Goal: Task Accomplishment & Management: Use online tool/utility

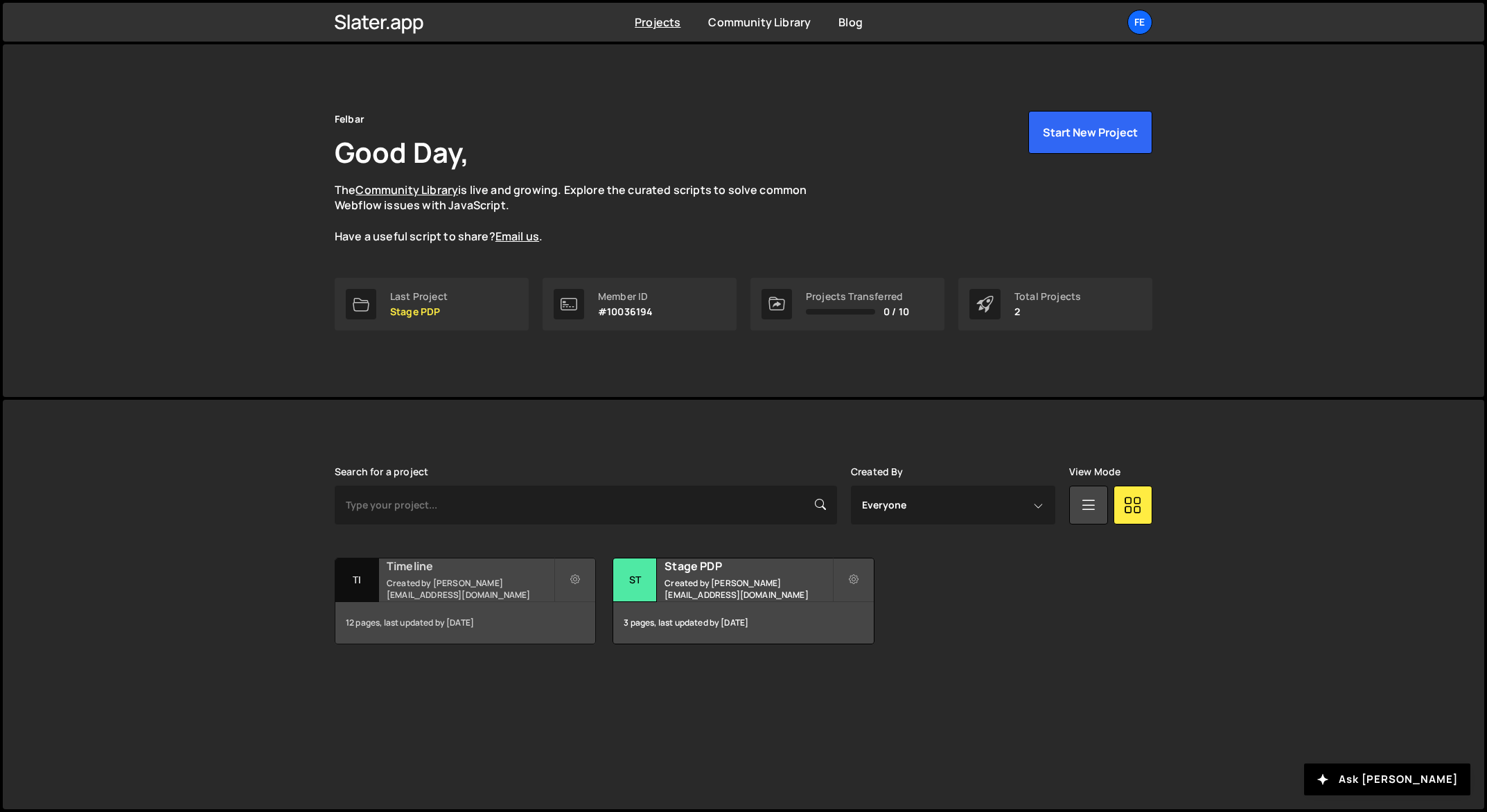
drag, startPoint x: 460, startPoint y: 602, endPoint x: 471, endPoint y: 588, distance: 17.8
click at [460, 602] on div "12 pages, last updated by [DATE]" at bounding box center [465, 623] width 260 height 42
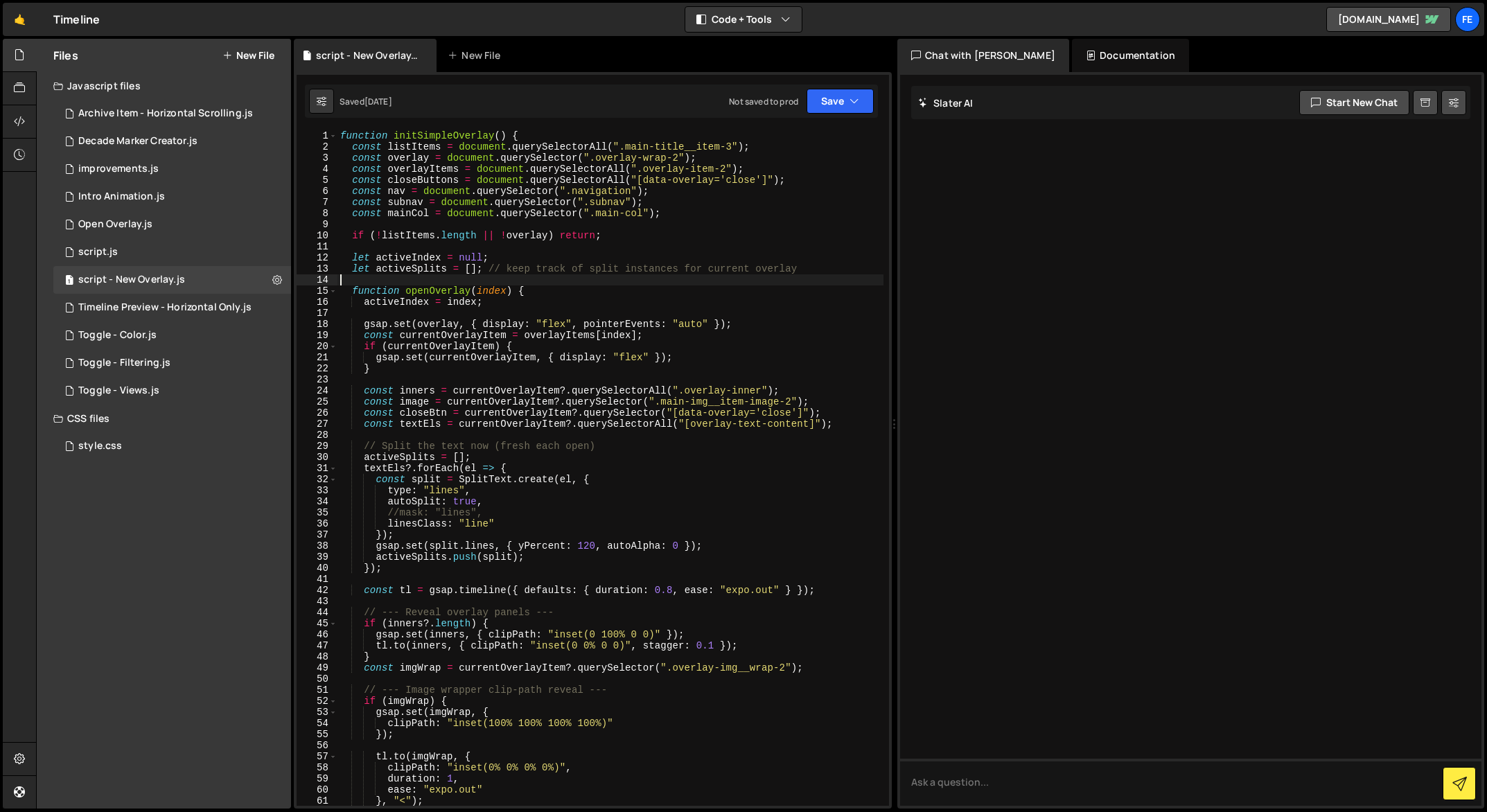
click at [518, 276] on div "function initSimpleOverlay ( ) { const listItems = document . querySelectorAll …" at bounding box center [611, 479] width 546 height 697
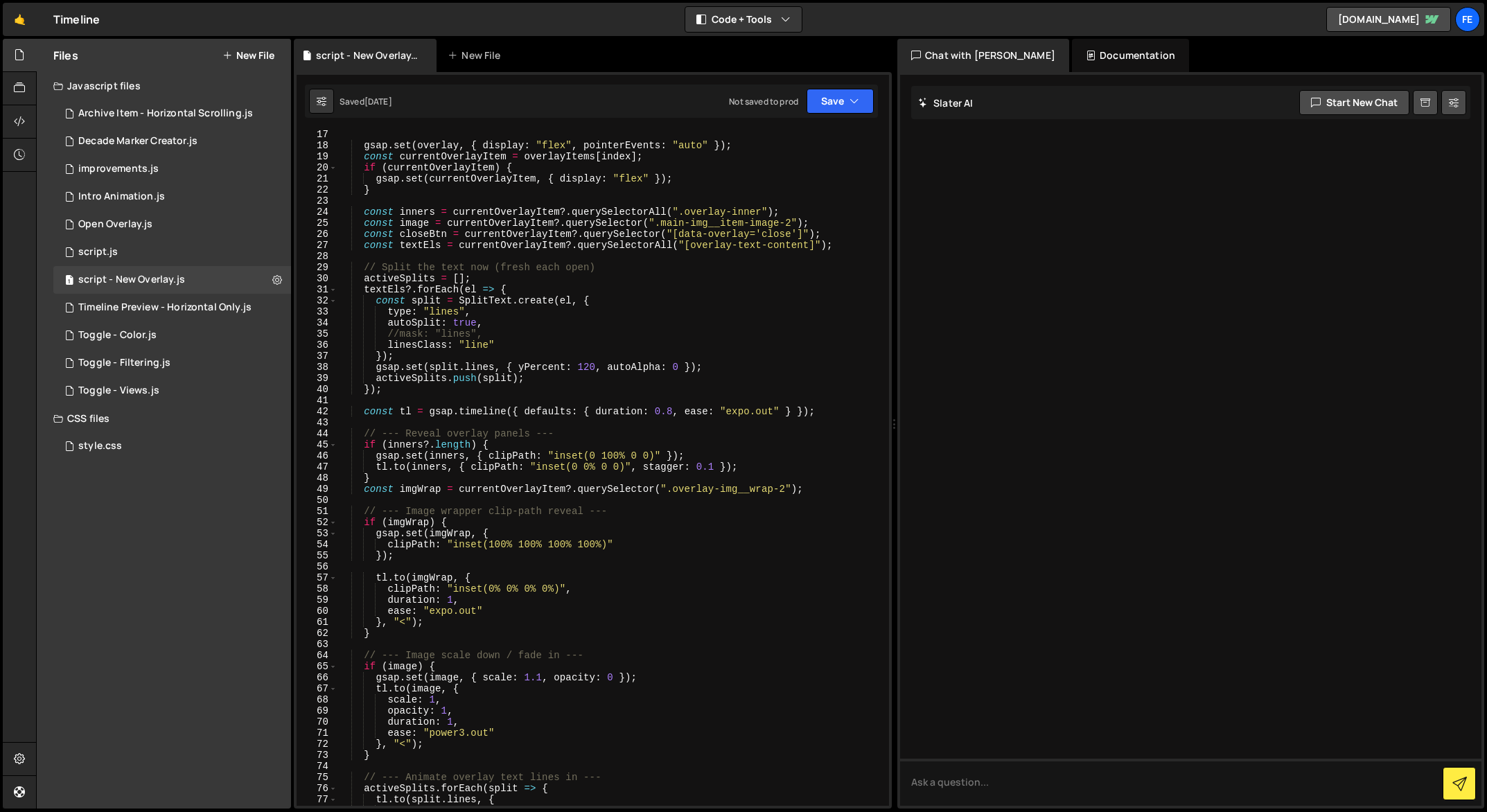
scroll to position [290, 0]
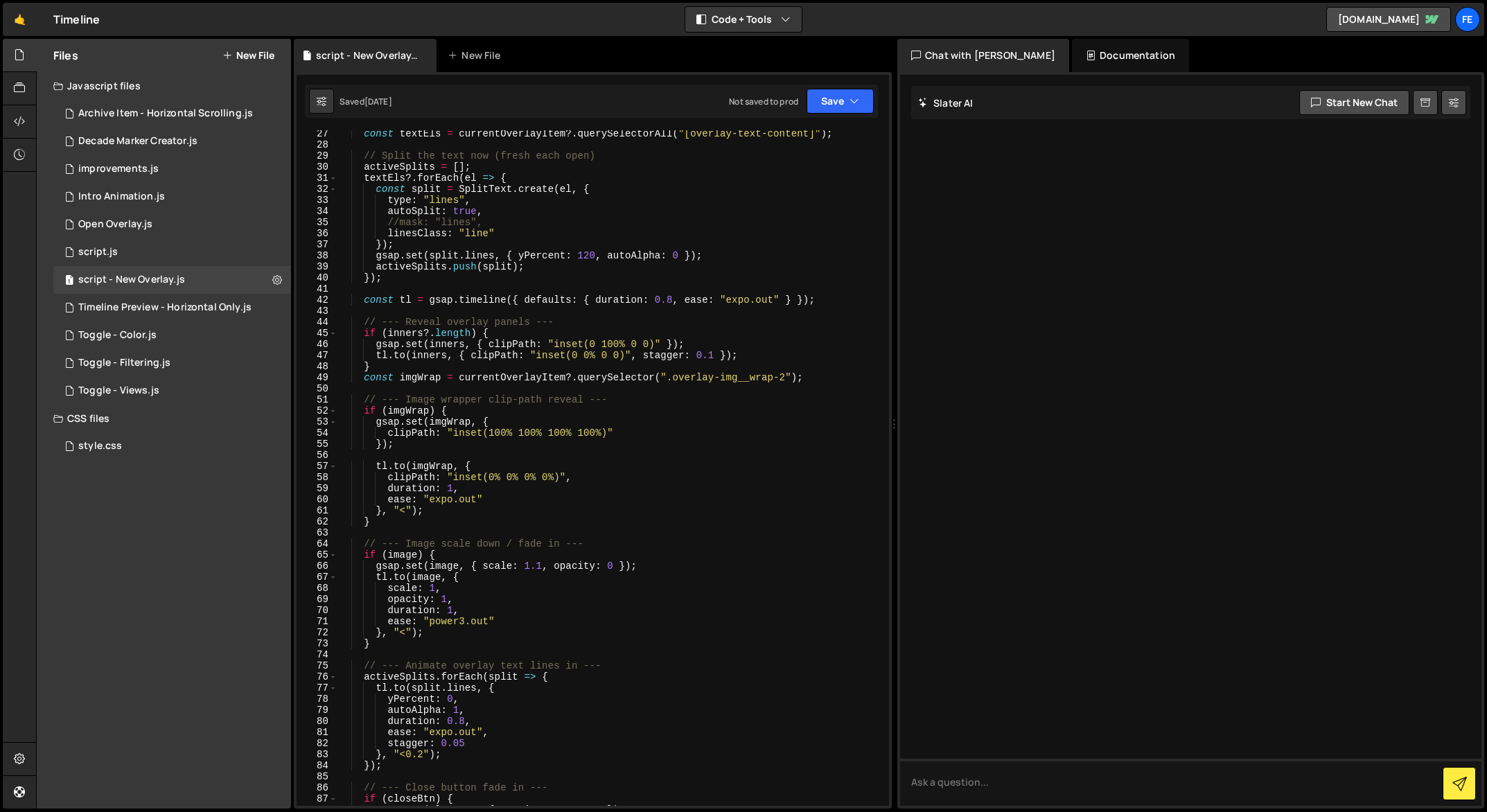
click at [495, 734] on div "const textEls = currentOverlayItem ?. querySelectorAll ( "[overlay-text-content…" at bounding box center [611, 477] width 546 height 697
click at [462, 728] on div "const textEls = currentOverlayItem ?. querySelectorAll ( "[overlay-text-content…" at bounding box center [611, 477] width 546 height 697
click at [473, 737] on div "const textEls = currentOverlayItem ?. querySelectorAll ( "[overlay-text-content…" at bounding box center [611, 477] width 546 height 697
click at [443, 735] on div "const textEls = currentOverlayItem ?. querySelectorAll ( "[overlay-text-content…" at bounding box center [611, 477] width 546 height 697
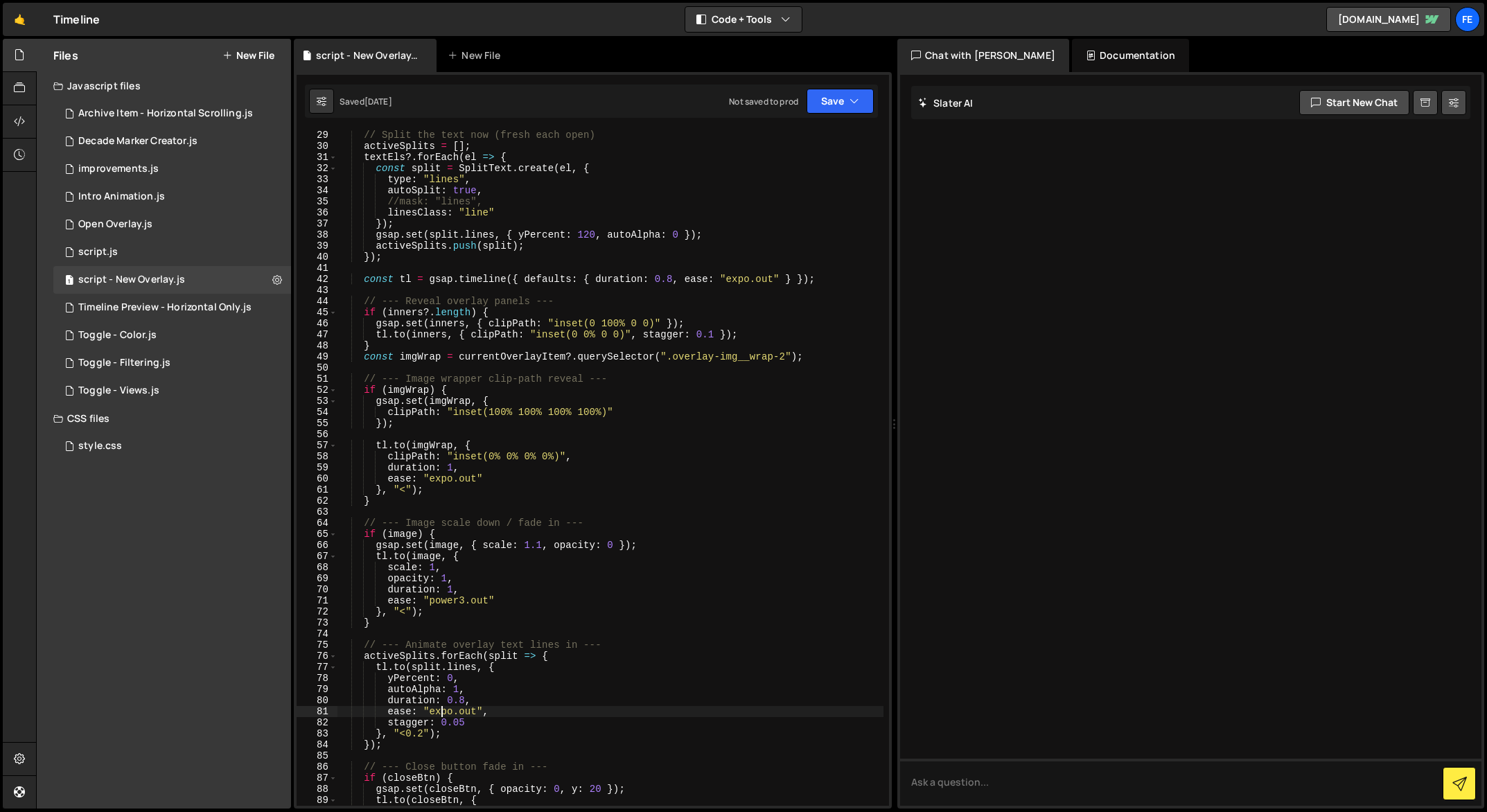
scroll to position [311, 0]
click at [485, 724] on div "// Split the text now (fresh each open) activeSplits = [ ] ; textEls ?. forEach…" at bounding box center [611, 478] width 546 height 697
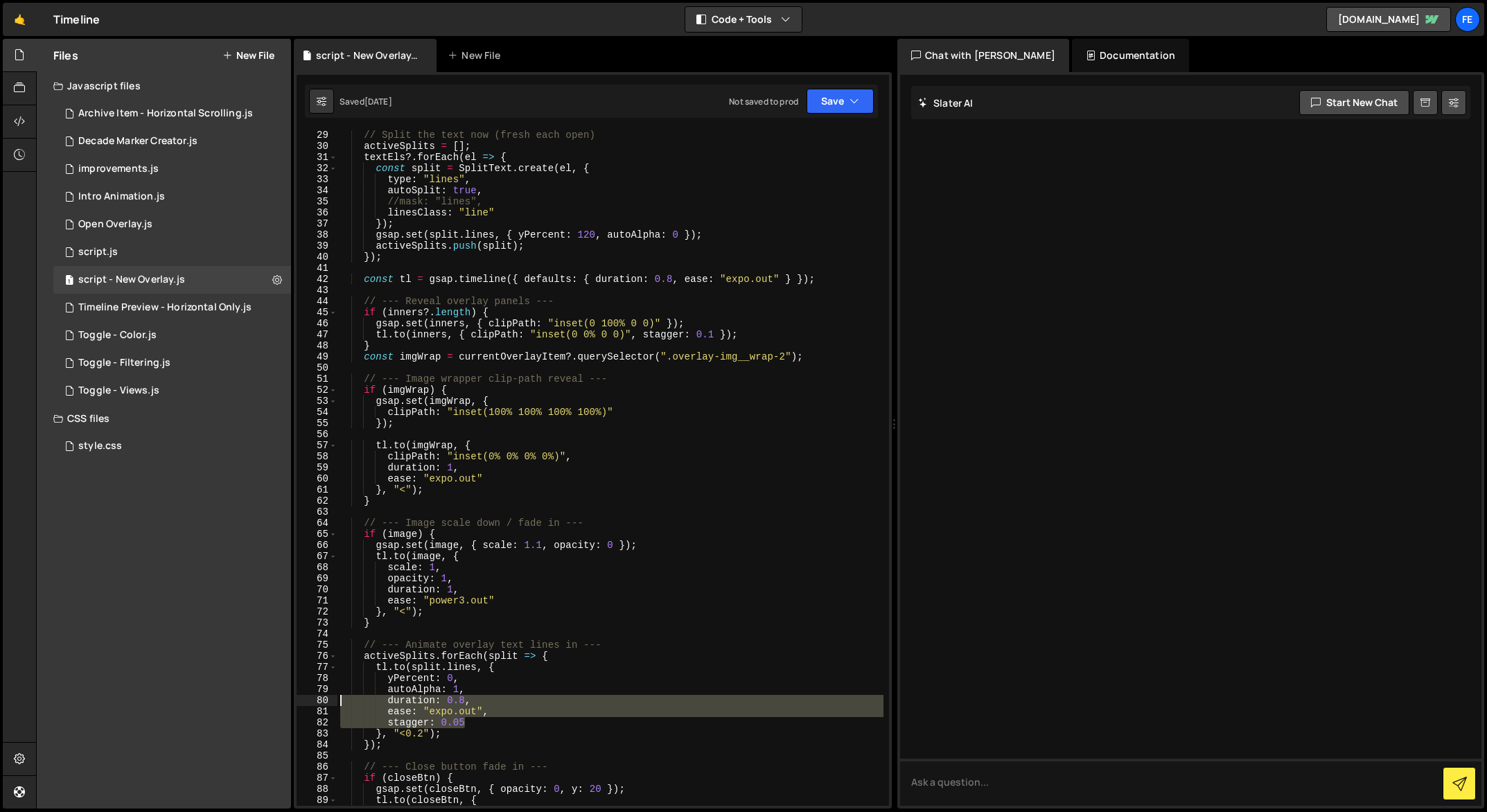
drag, startPoint x: 484, startPoint y: 726, endPoint x: 342, endPoint y: 700, distance: 144.4
click at [342, 700] on div "// Split the text now (fresh each open) activeSplits = [ ] ; textEls ?. forEach…" at bounding box center [611, 478] width 546 height 697
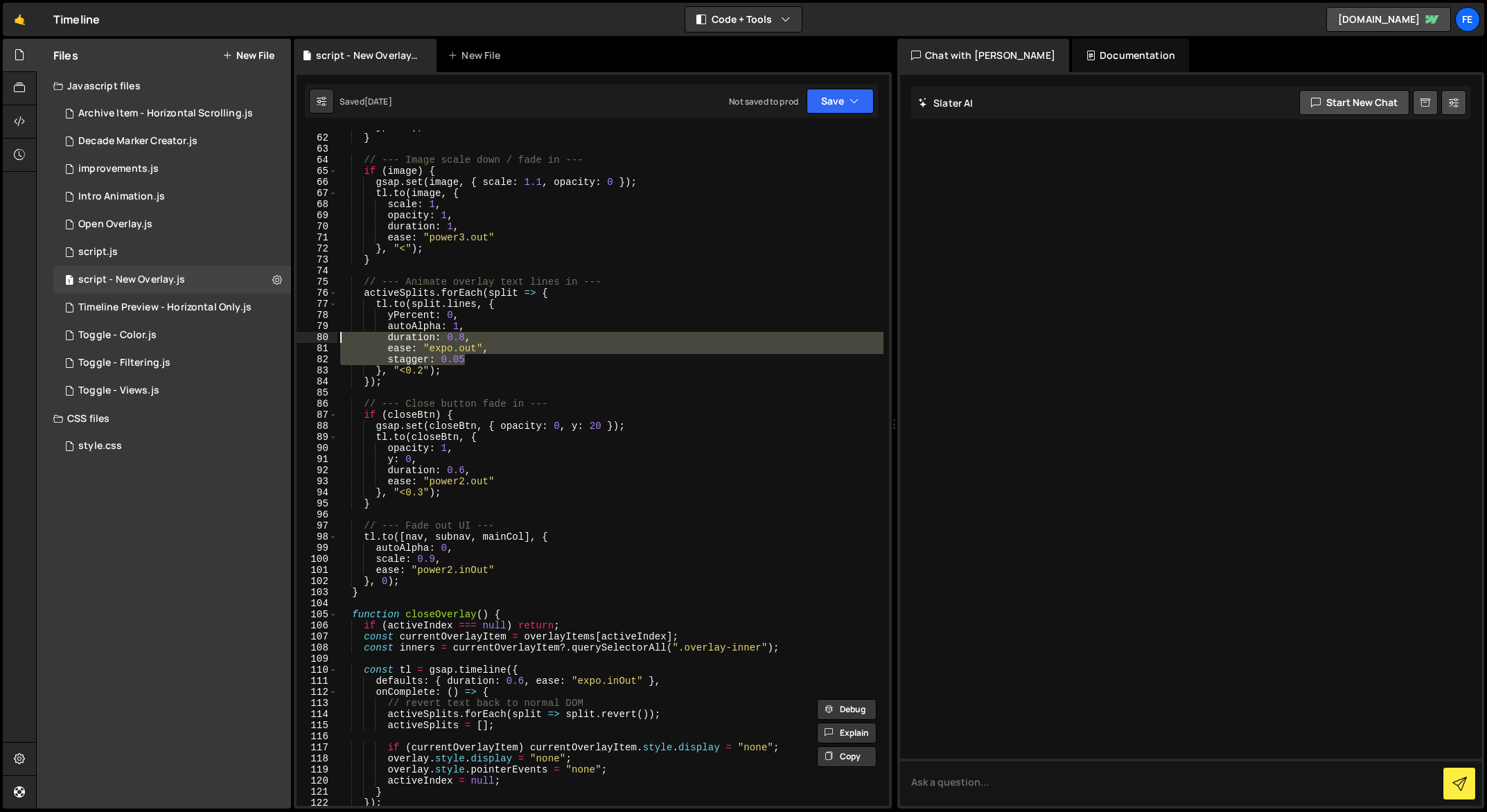
scroll to position [675, 0]
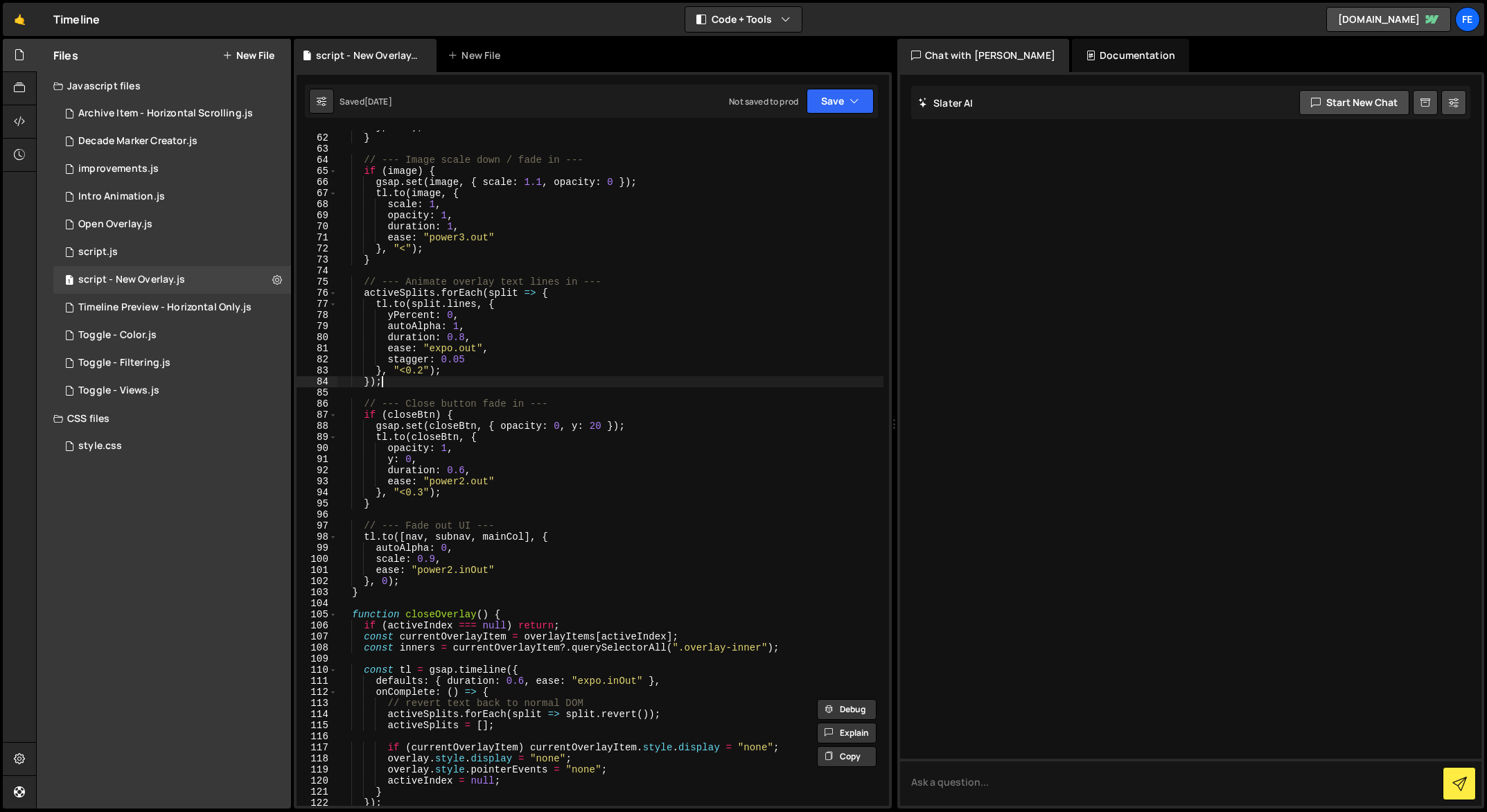
click at [583, 387] on div "} , "<" ) ; } // --- Image scale down / fade in --- if ( image ) { gsap . set (…" at bounding box center [611, 470] width 546 height 697
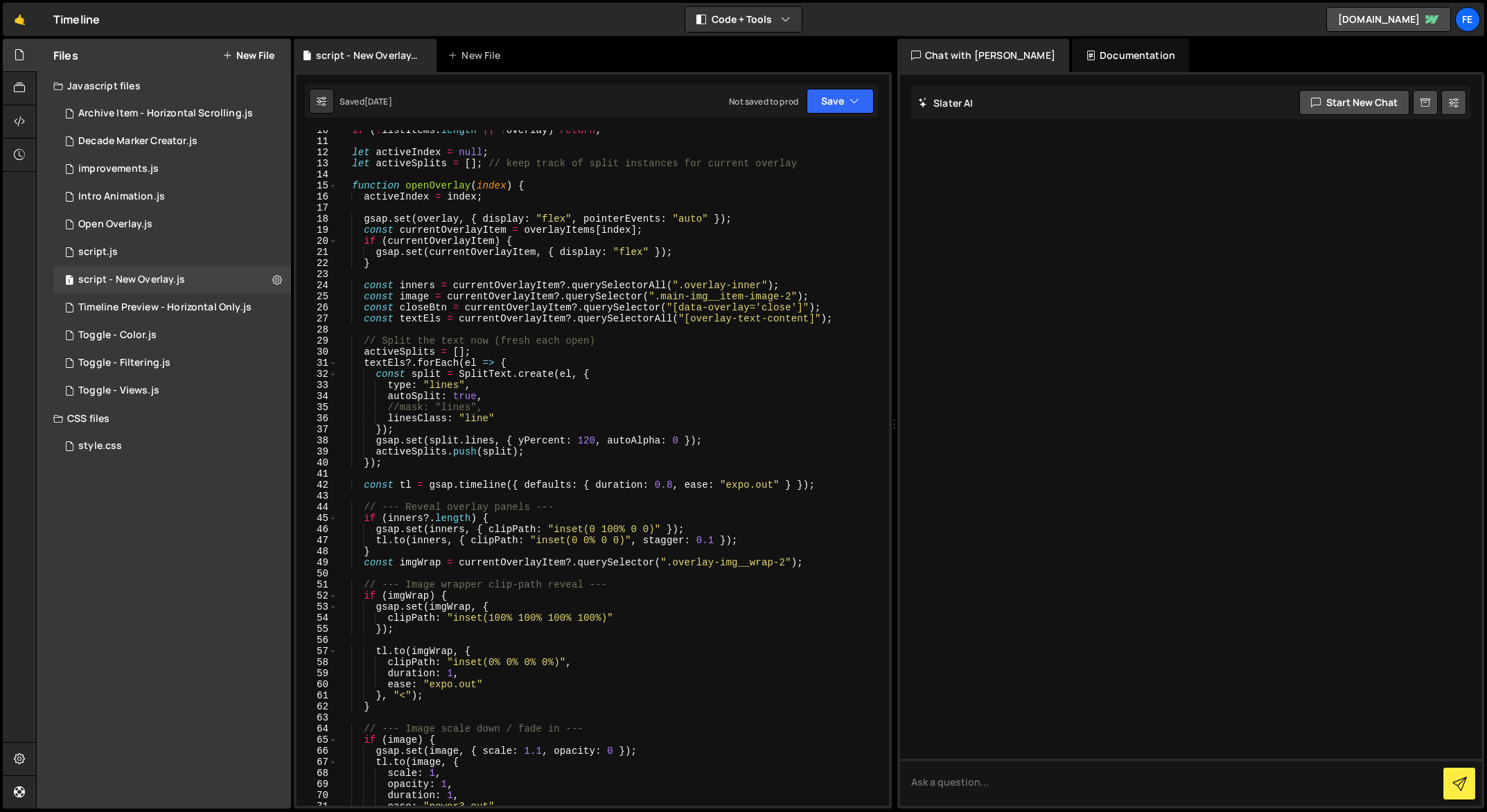
scroll to position [106, 0]
click at [522, 400] on div "if ( ! listItems . length || ! overlay ) return ; let activeIndex = null ; let …" at bounding box center [611, 473] width 546 height 697
type textarea "autoSplit: true,"
